Goal: Information Seeking & Learning: Learn about a topic

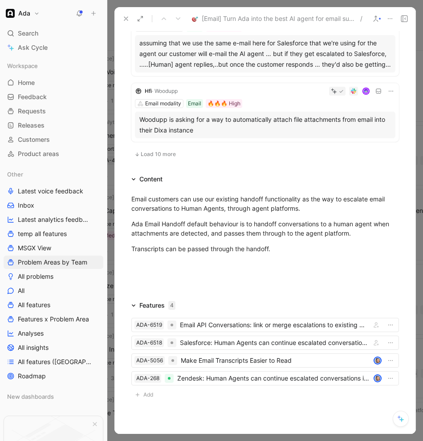
scroll to position [713, 0]
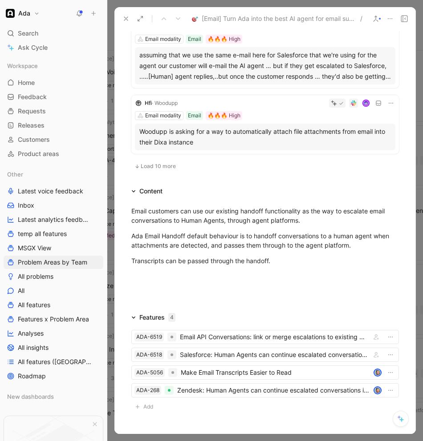
click at [146, 167] on span "Load 10 more" at bounding box center [158, 166] width 35 height 7
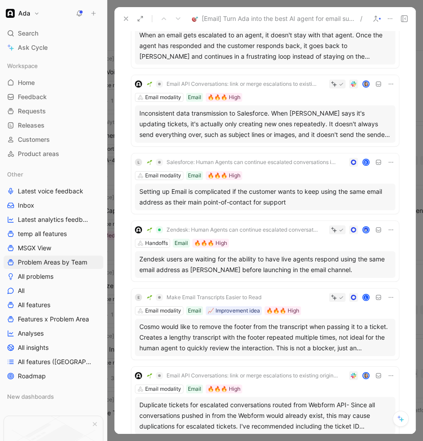
scroll to position [131, 0]
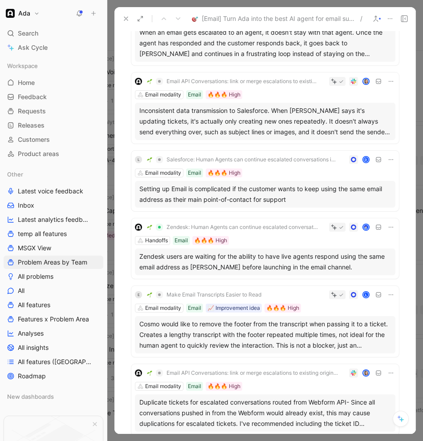
click at [269, 118] on div "Inconsistent data transmission to Salesforce. When Ada says it's updating ticke…" at bounding box center [264, 121] width 251 height 32
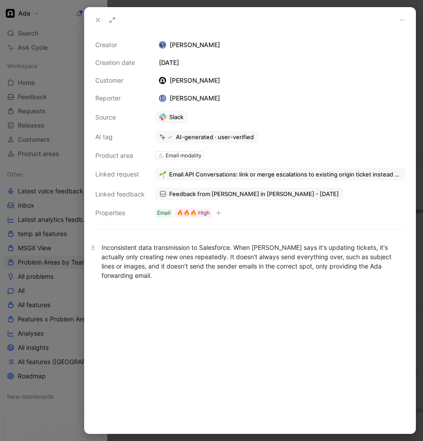
click at [230, 266] on div "Inconsistent data transmission to Salesforce. When Ada says it's updating ticke…" at bounding box center [249, 261] width 297 height 37
click at [68, 289] on div at bounding box center [211, 220] width 423 height 441
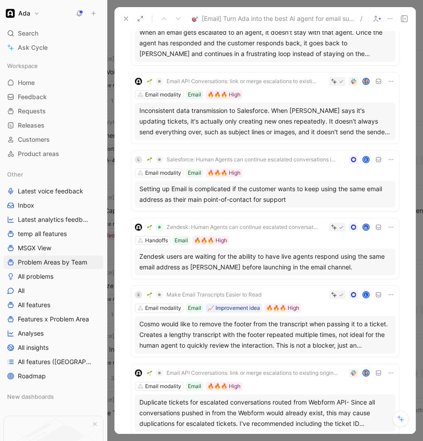
click at [342, 260] on div "Zendesk users are waiting for the ability to have live agents respond using the…" at bounding box center [264, 261] width 251 height 21
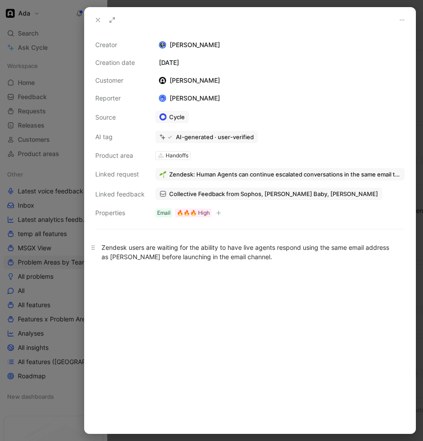
click at [169, 248] on div "Zendesk users are waiting for the ability to have live agents respond using the…" at bounding box center [249, 252] width 297 height 19
click at [172, 255] on div "Zendesk users are waiting for the ability to have live agents respond using the…" at bounding box center [249, 252] width 297 height 19
click at [218, 268] on div "Zendesk users are waiting for the ability to have live agents respond using the…" at bounding box center [250, 252] width 330 height 38
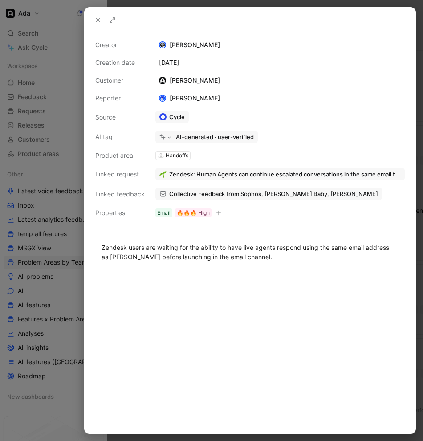
click at [189, 192] on span "Collective Feedback from Sophos, Newton Baby, Endy" at bounding box center [273, 194] width 209 height 8
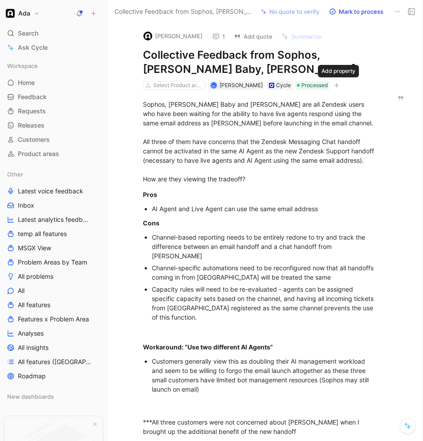
click at [336, 83] on icon "button" at bounding box center [336, 85] width 0 height 5
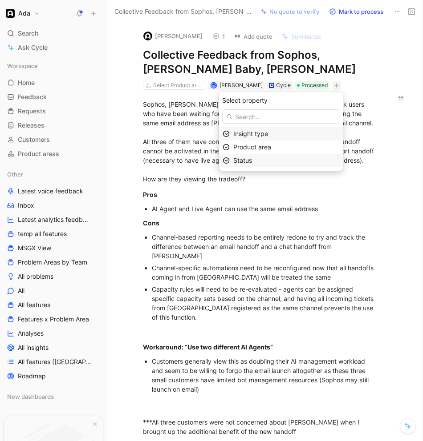
click at [244, 163] on span "Status" at bounding box center [242, 161] width 19 height 8
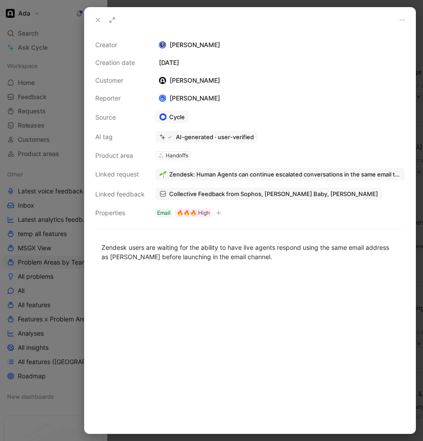
click at [401, 21] on icon at bounding box center [401, 19] width 7 height 7
click at [228, 195] on span "Collective Feedback from Sophos, Newton Baby, Endy" at bounding box center [273, 194] width 209 height 8
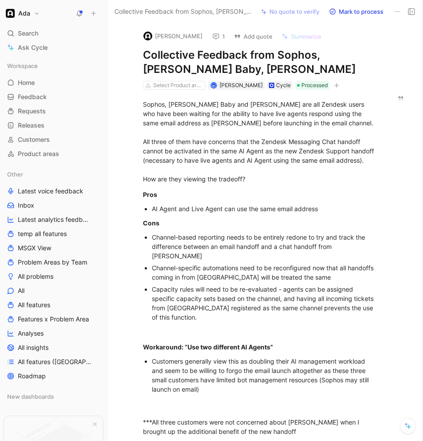
click at [259, 36] on button "Add quote" at bounding box center [252, 36] width 47 height 12
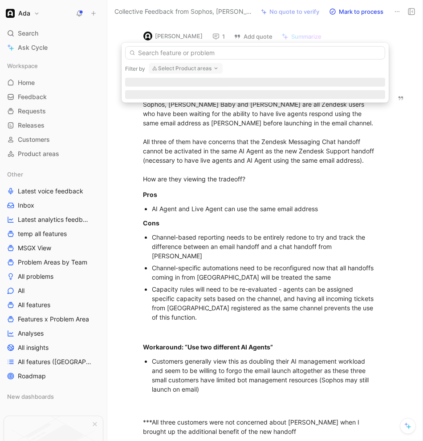
drag, startPoint x: 227, startPoint y: 37, endPoint x: 222, endPoint y: 38, distance: 4.5
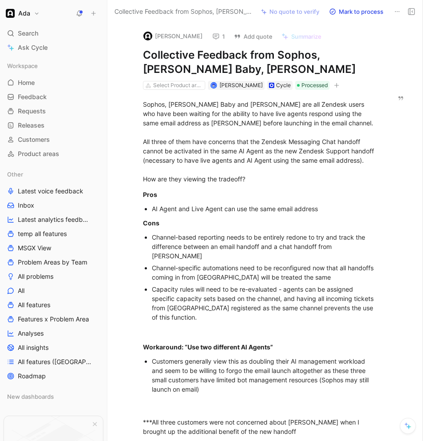
click at [222, 38] on button "1" at bounding box center [218, 36] width 20 height 12
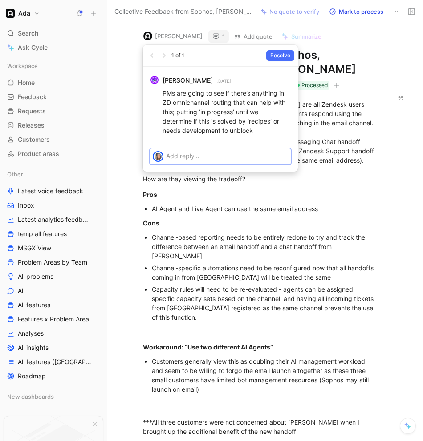
click at [197, 151] on p at bounding box center [227, 155] width 122 height 9
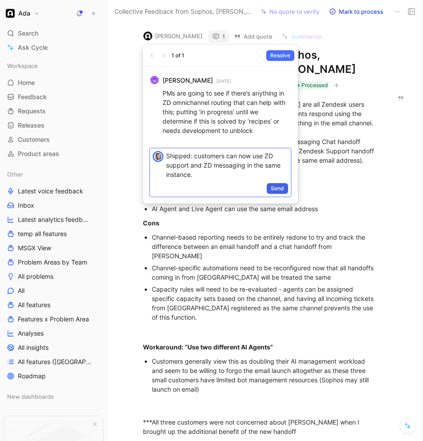
click at [278, 187] on span "Send" at bounding box center [276, 188] width 13 height 9
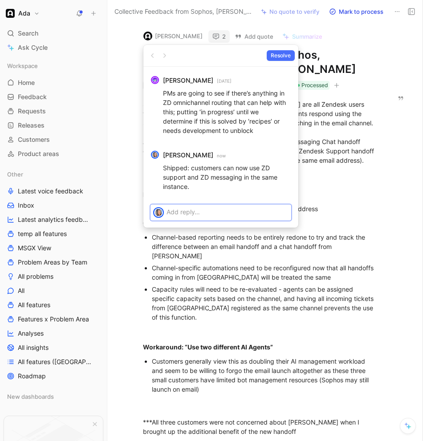
click at [278, 187] on p "Shipped: customers can now use ZD support and ZD messaging in the same instance." at bounding box center [227, 177] width 128 height 28
click at [217, 208] on p at bounding box center [227, 211] width 122 height 9
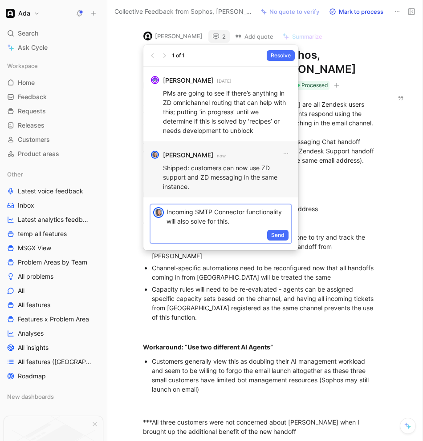
click at [285, 234] on button "Send" at bounding box center [277, 235] width 21 height 11
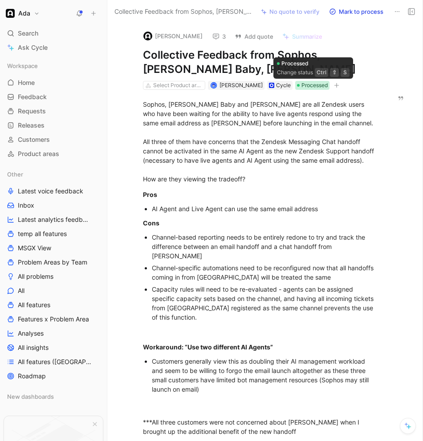
click at [327, 84] on span "Processed" at bounding box center [314, 85] width 26 height 9
click at [332, 84] on div "Select Product areas Jacob MacKinnon Cycle Processed" at bounding box center [260, 85] width 237 height 11
click at [336, 83] on icon "button" at bounding box center [336, 85] width 5 height 5
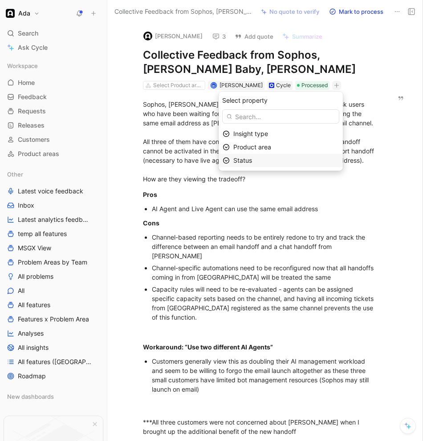
click at [267, 163] on div "Status" at bounding box center [285, 160] width 105 height 11
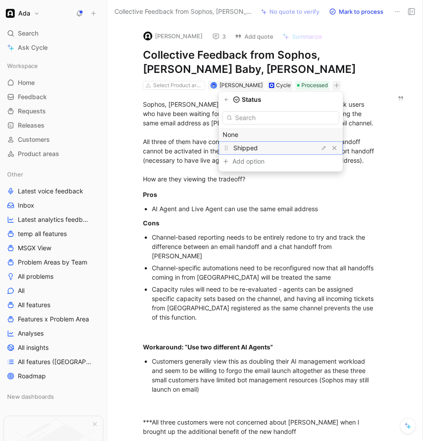
click at [258, 146] on span "Shipped" at bounding box center [245, 148] width 24 height 8
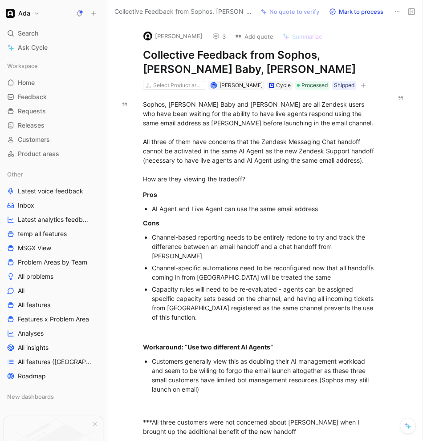
click at [391, 10] on button at bounding box center [397, 11] width 12 height 12
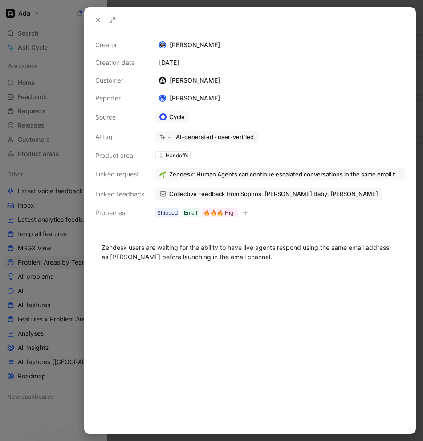
click at [95, 17] on icon at bounding box center [97, 19] width 7 height 7
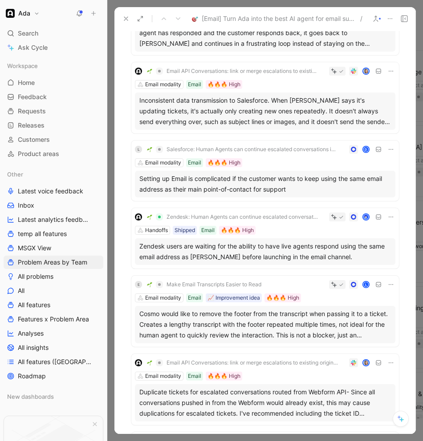
scroll to position [141, 0]
click at [383, 215] on div at bounding box center [362, 216] width 66 height 9
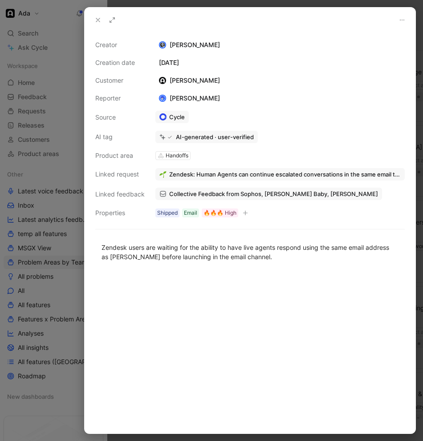
click at [413, 212] on div "Creator Adam Kruger Creation date July 27, 2025 Customer Jacob MacKinnon Report…" at bounding box center [250, 232] width 330 height 401
click at [416, 212] on div at bounding box center [211, 220] width 423 height 441
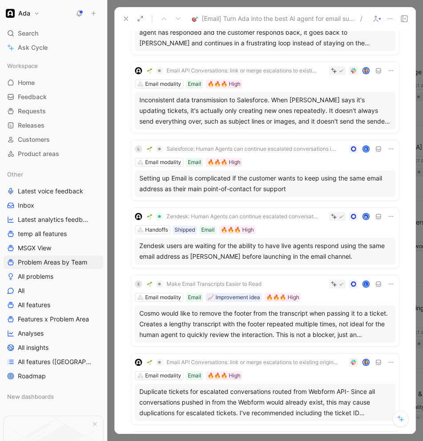
click at [387, 217] on icon at bounding box center [390, 216] width 7 height 7
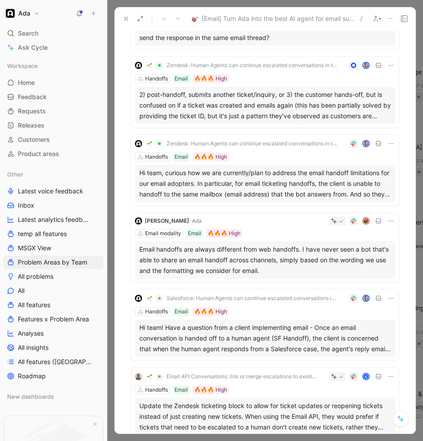
scroll to position [1551, 0]
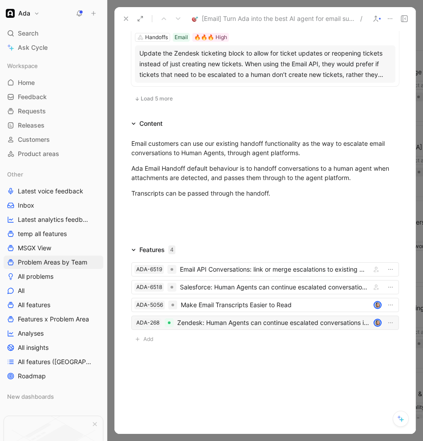
click at [290, 324] on div "Zendesk: Human Agents can continue escalated conversations in the same email th…" at bounding box center [273, 323] width 193 height 11
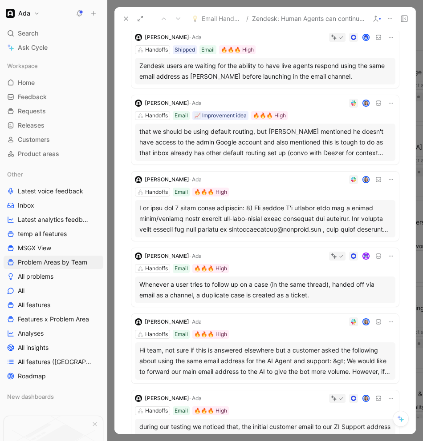
scroll to position [118, 0]
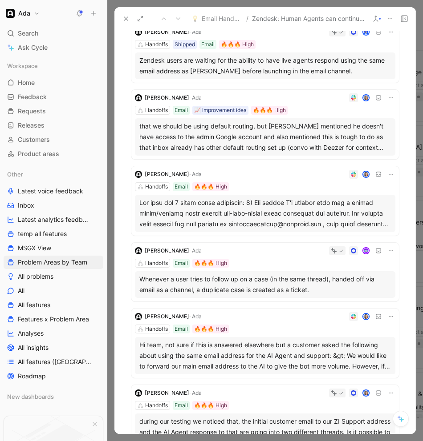
click at [361, 223] on div at bounding box center [264, 213] width 251 height 32
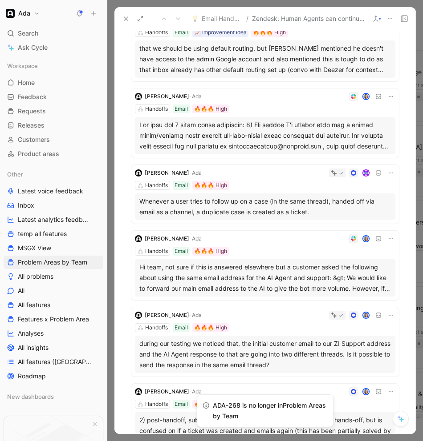
scroll to position [196, 0]
click at [254, 278] on div "Hi team, not sure if this is answered elsewhere but a customer asked the follow…" at bounding box center [264, 278] width 251 height 32
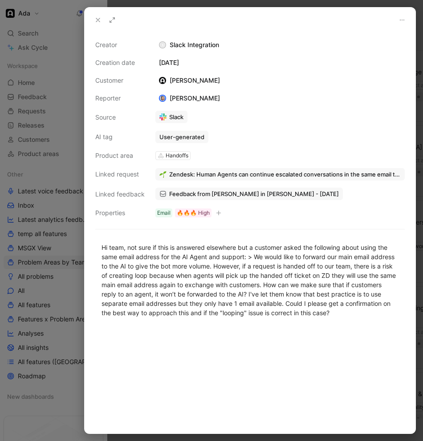
click at [60, 310] on div at bounding box center [211, 220] width 423 height 441
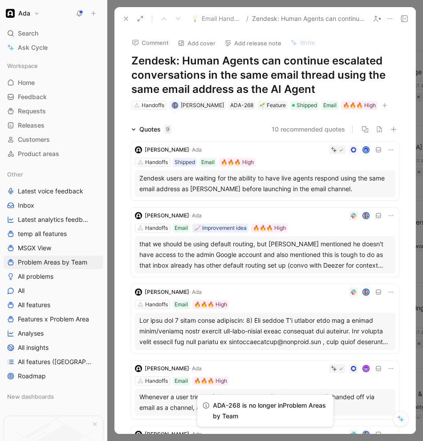
click at [126, 17] on icon at bounding box center [125, 18] width 7 height 7
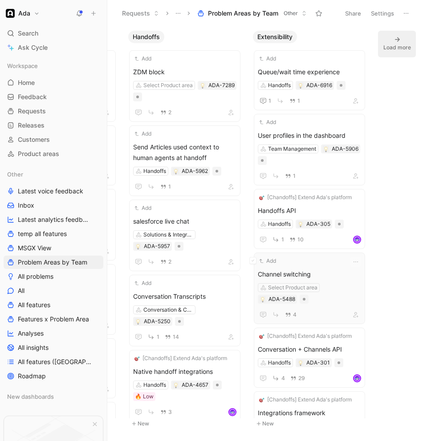
scroll to position [0, 1110]
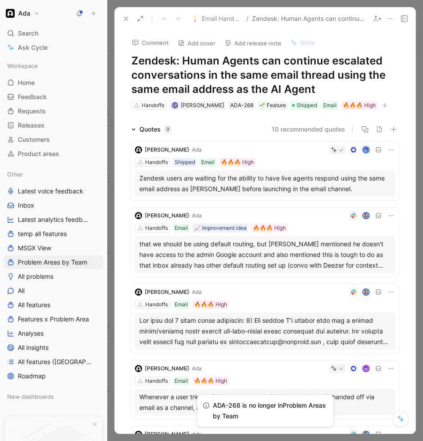
click at [125, 18] on icon at bounding box center [125, 18] width 7 height 7
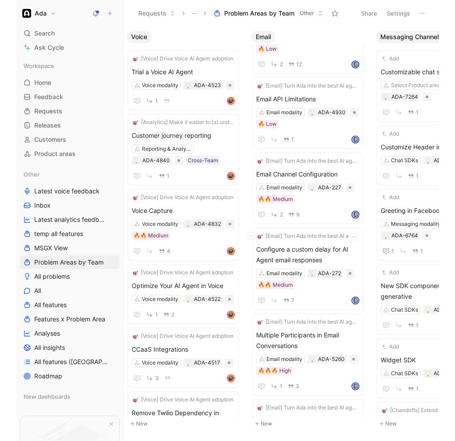
scroll to position [890, 0]
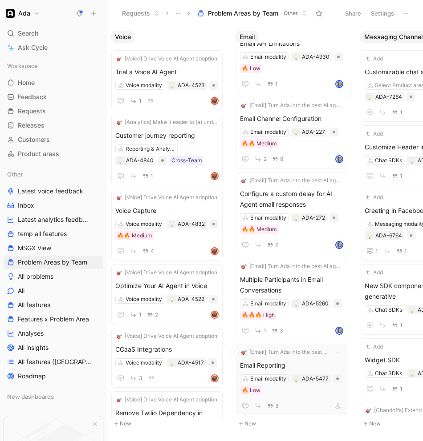
click at [306, 395] on div "Email modality ADA-5477 🔥 Low" at bounding box center [291, 384] width 103 height 20
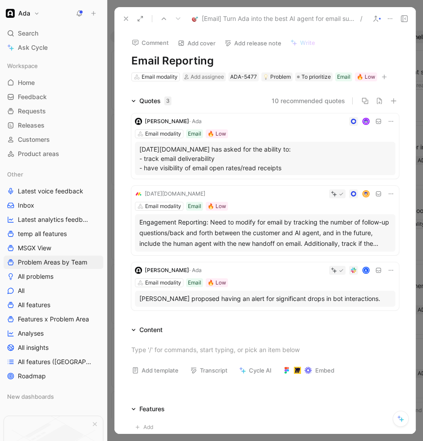
click at [238, 298] on div "Nina proposed having an alert for significant drops in bot interactions." at bounding box center [264, 299] width 251 height 11
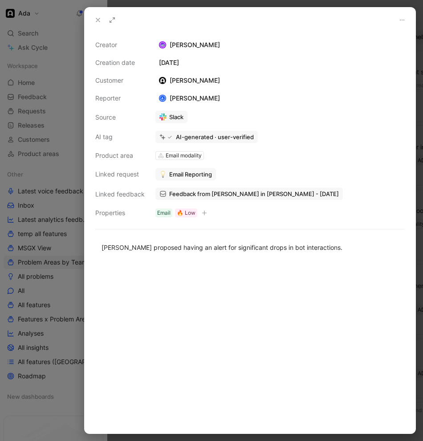
click at [235, 198] on link "Feedback from Adam Goldberg in Slack - 4/30/2025" at bounding box center [248, 194] width 187 height 12
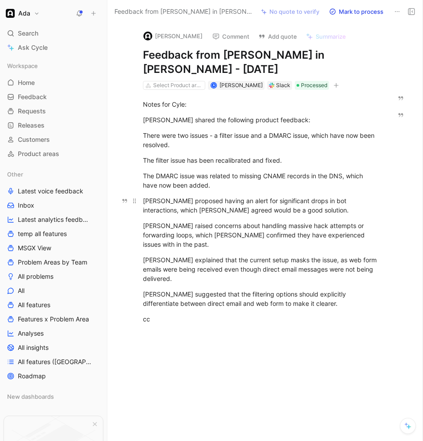
drag, startPoint x: 188, startPoint y: 210, endPoint x: 200, endPoint y: 217, distance: 14.0
click at [200, 217] on p "Nina proposed having an alert for significant drops in bot interactions, which …" at bounding box center [260, 205] width 269 height 24
drag, startPoint x: 200, startPoint y: 225, endPoint x: 361, endPoint y: 226, distance: 161.0
click at [361, 226] on div "Nina raised concerns about handling massive hack attempts or forwarding loops, …" at bounding box center [260, 235] width 235 height 28
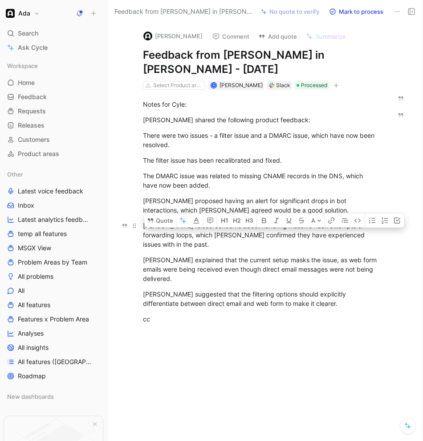
drag, startPoint x: 365, startPoint y: 229, endPoint x: 186, endPoint y: 229, distance: 178.4
click at [186, 229] on div "Nina raised concerns about handling massive hack attempts or forwarding loops, …" at bounding box center [260, 235] width 235 height 28
click at [205, 237] on div "Nina raised concerns about handling massive hack attempts or forwarding loops, …" at bounding box center [260, 235] width 235 height 28
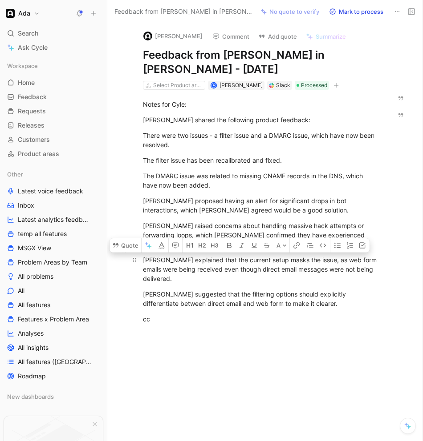
drag, startPoint x: 147, startPoint y: 250, endPoint x: 350, endPoint y: 267, distance: 203.0
click at [350, 267] on div "Nina explained that the current setup masks the issue, as web form emails were …" at bounding box center [260, 269] width 235 height 28
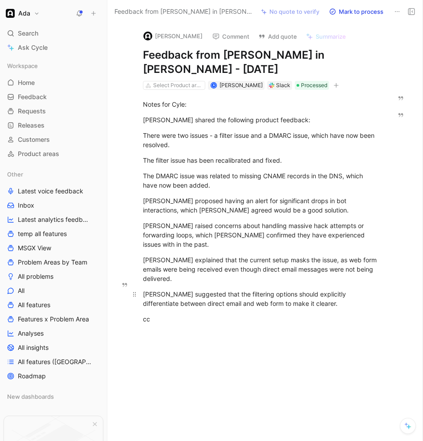
click at [329, 290] on div "Nina suggested that the filtering options should explicitly differentiate betwe…" at bounding box center [260, 299] width 235 height 19
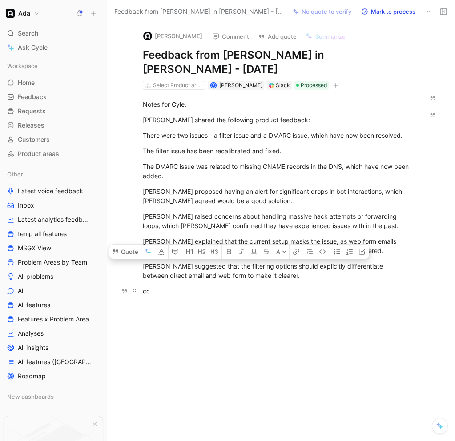
click at [402, 297] on p "cc" at bounding box center [277, 291] width 302 height 15
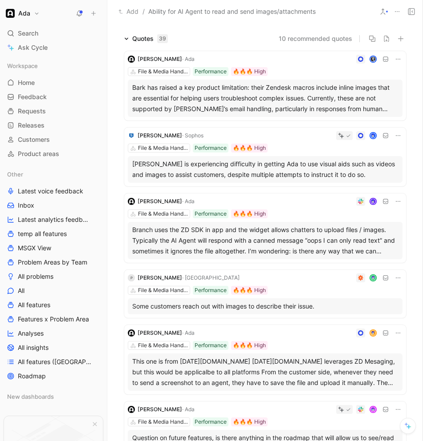
scroll to position [36, 0]
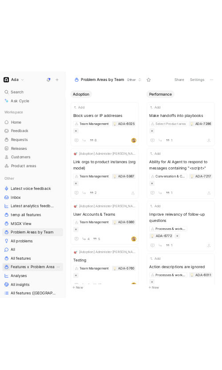
scroll to position [1145, 0]
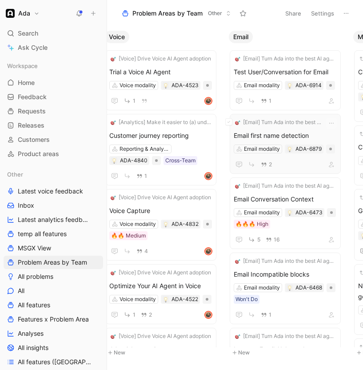
click at [285, 166] on div "2" at bounding box center [285, 164] width 103 height 11
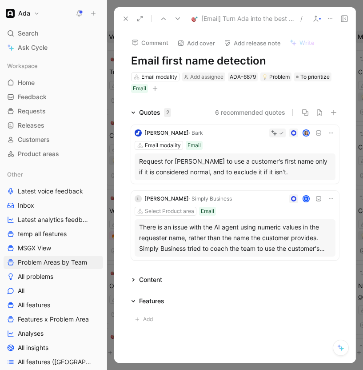
click at [125, 19] on icon at bounding box center [125, 18] width 7 height 7
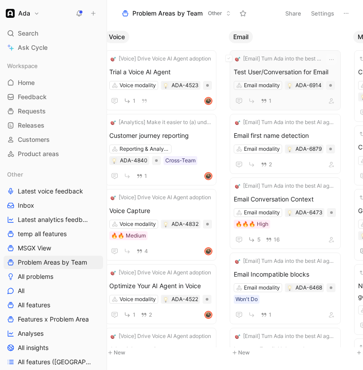
click at [302, 106] on div "[Email] Turn Ada into the best AI agent for email support Test User/Conversatio…" at bounding box center [285, 80] width 111 height 60
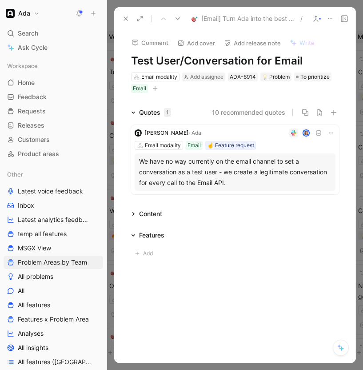
click at [129, 20] on icon at bounding box center [125, 18] width 7 height 7
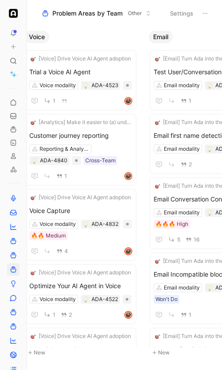
scroll to position [0, 423]
